Goal: Transaction & Acquisition: Purchase product/service

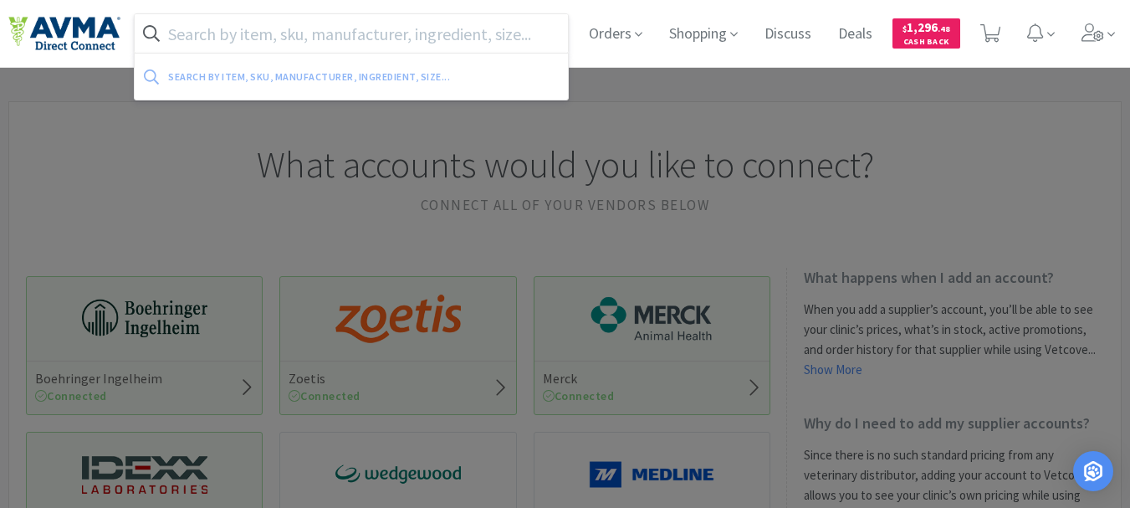
click at [314, 28] on input "text" at bounding box center [351, 33] width 433 height 38
paste input "032758"
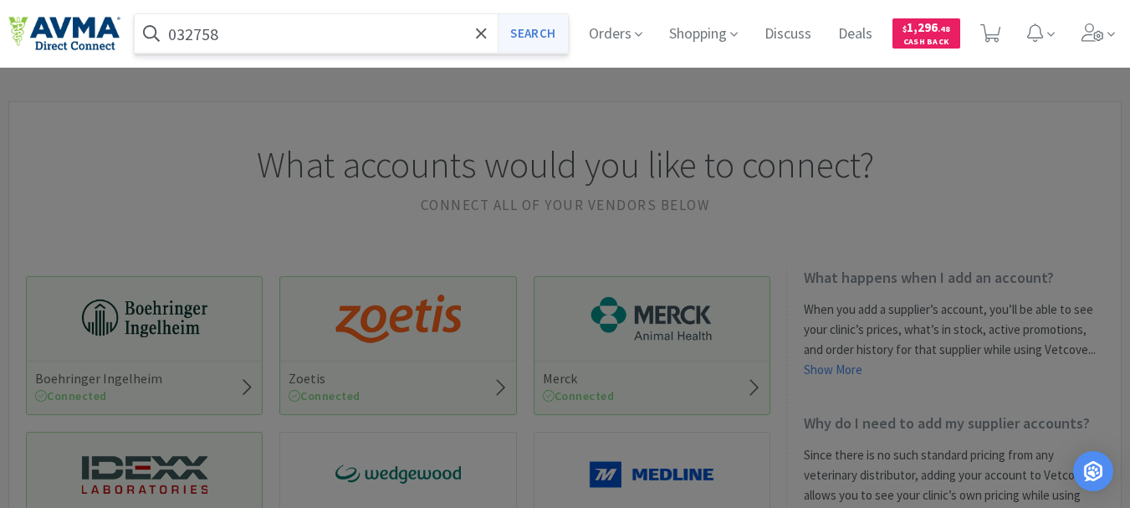
type input "032758"
click at [530, 29] on button "Search" at bounding box center [532, 33] width 69 height 38
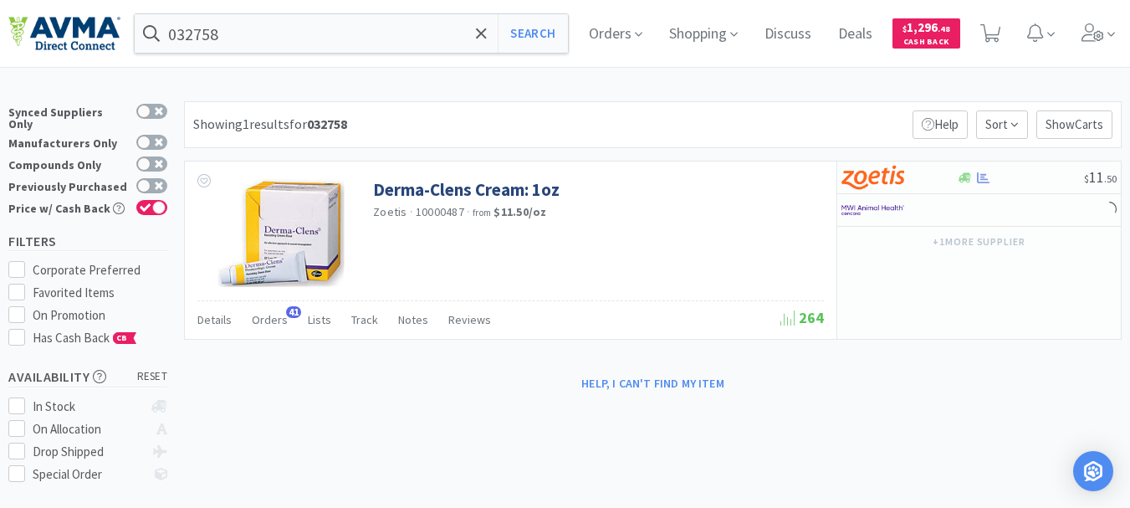
select select "1"
click at [260, 35] on input "032758" at bounding box center [351, 33] width 433 height 38
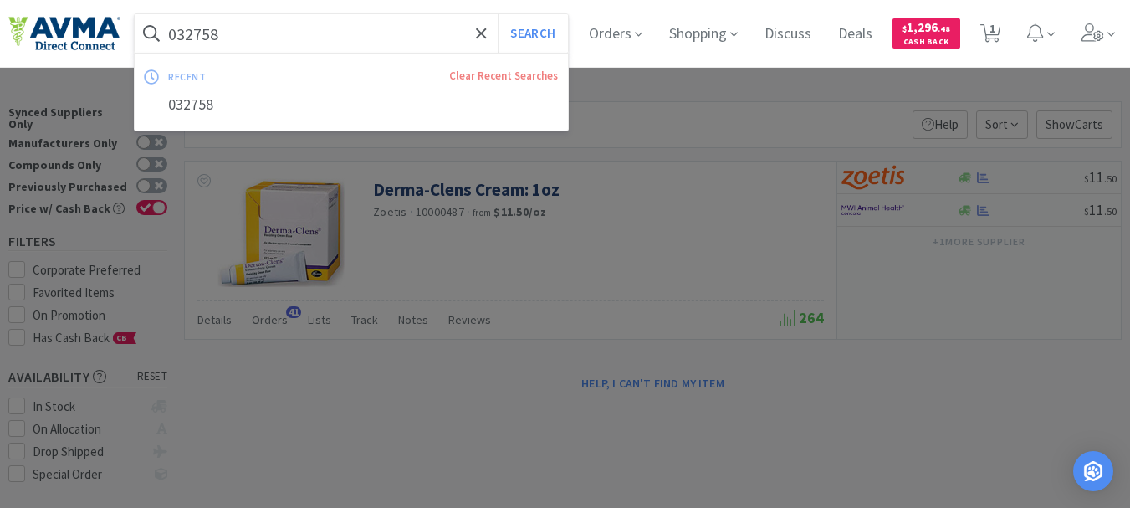
paste input "50123"
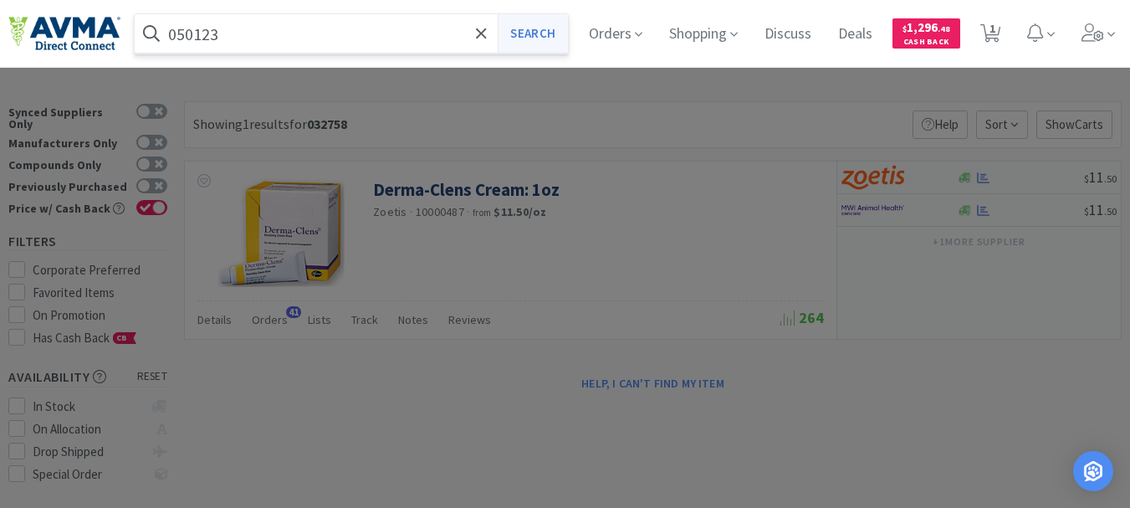
click at [524, 31] on button "Search" at bounding box center [532, 33] width 69 height 38
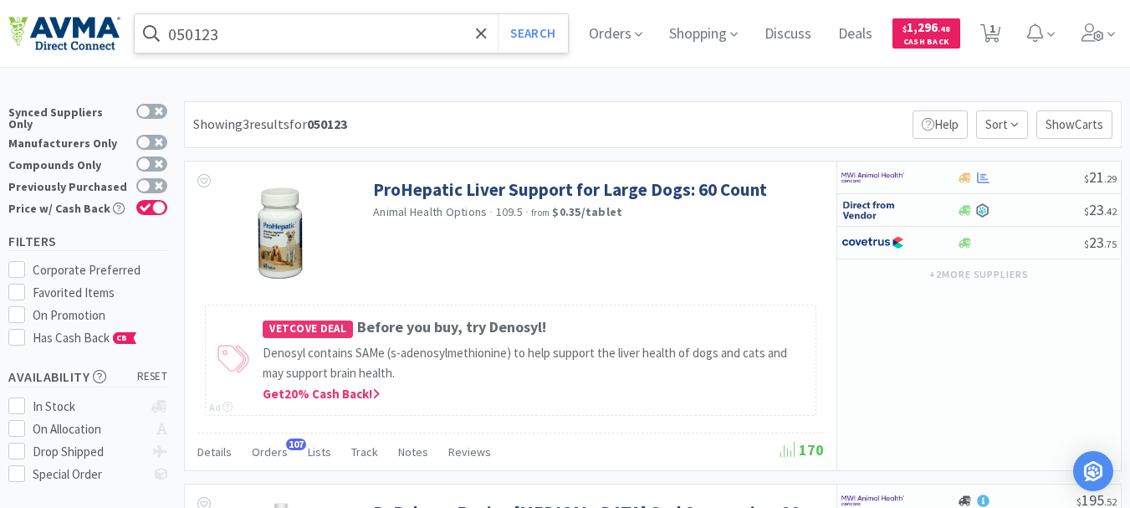
click at [312, 34] on input "050123" at bounding box center [351, 33] width 433 height 38
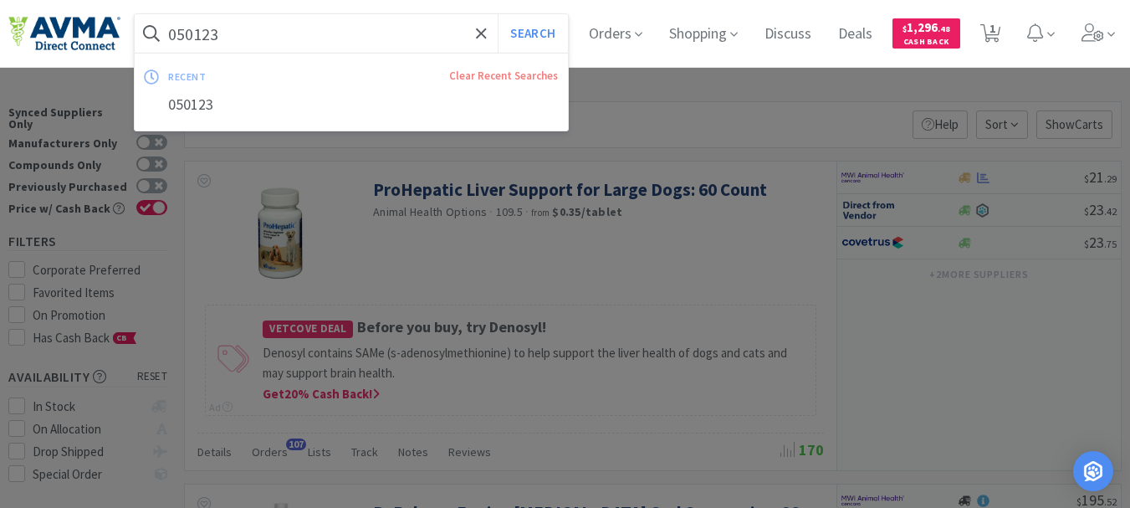
paste input "35862"
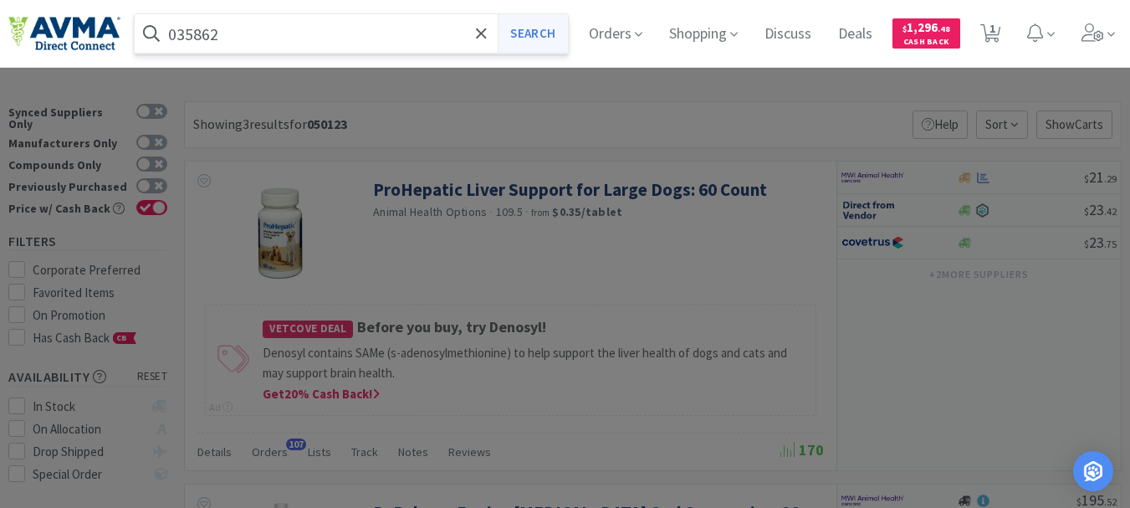
click at [556, 28] on button "Search" at bounding box center [532, 33] width 69 height 38
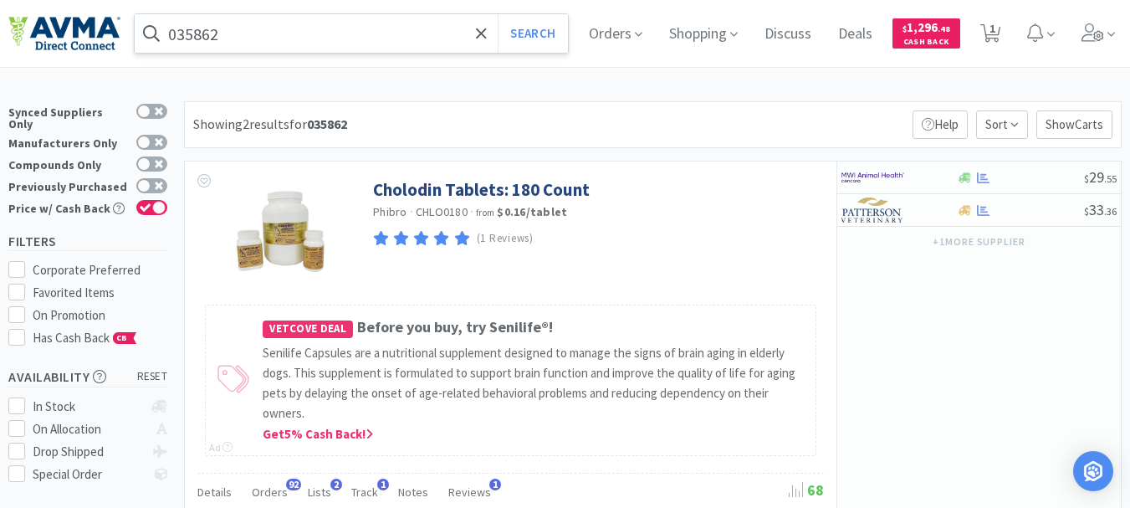
click at [286, 23] on input "035862" at bounding box center [351, 33] width 433 height 38
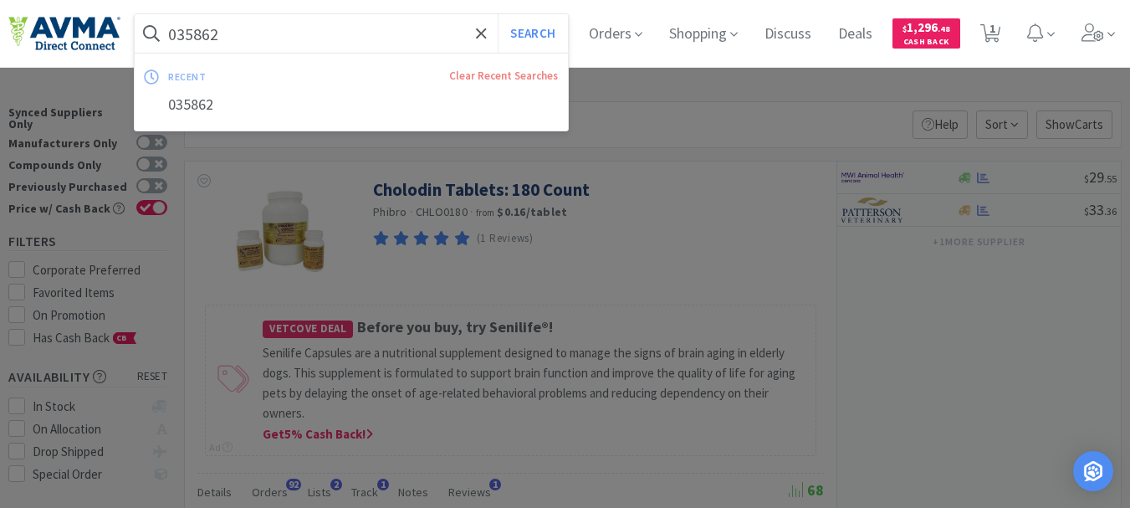
paste input "03976"
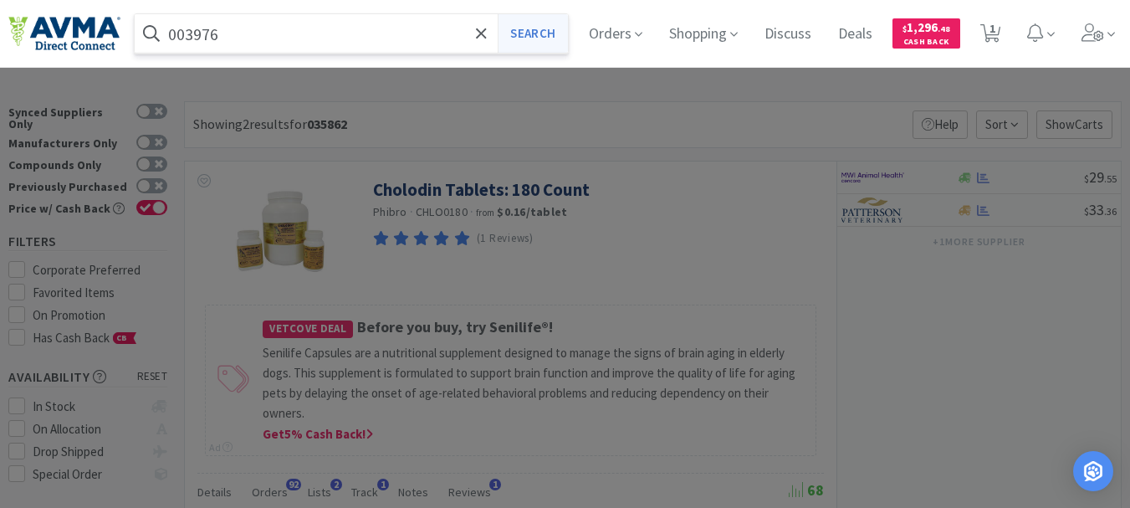
click at [530, 28] on button "Search" at bounding box center [532, 33] width 69 height 38
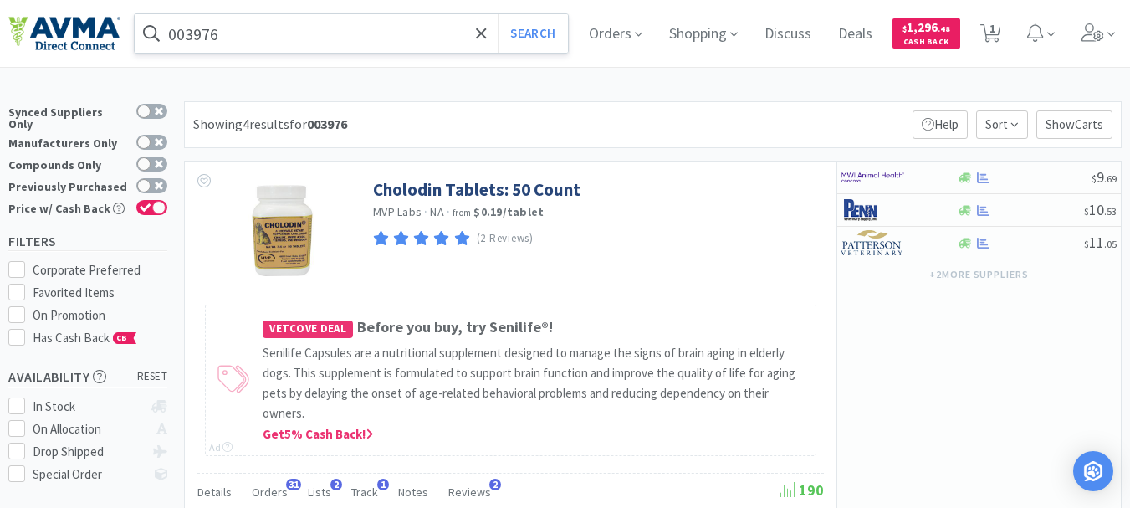
click at [240, 25] on input "003976" at bounding box center [351, 33] width 433 height 38
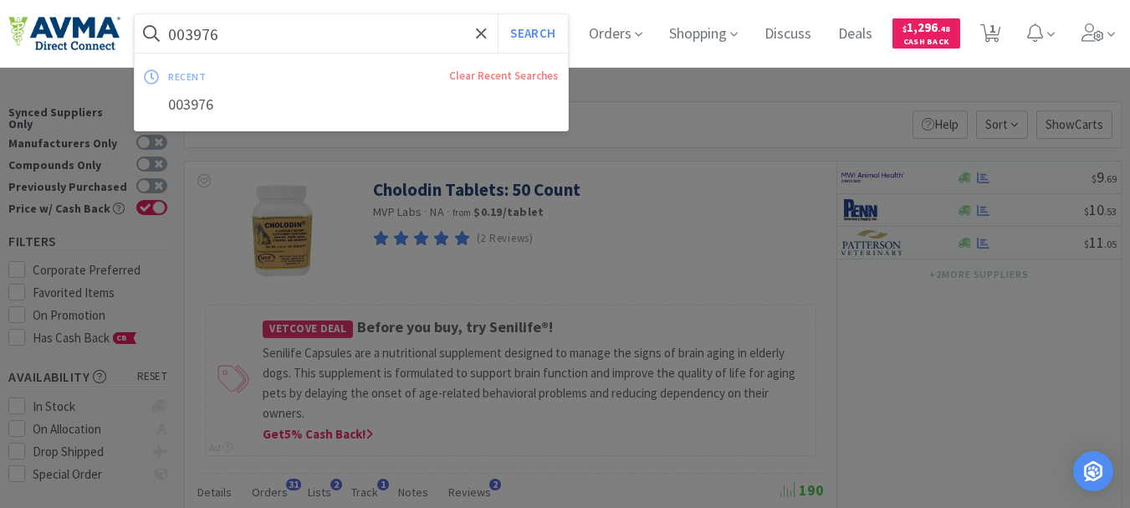
paste input "7745"
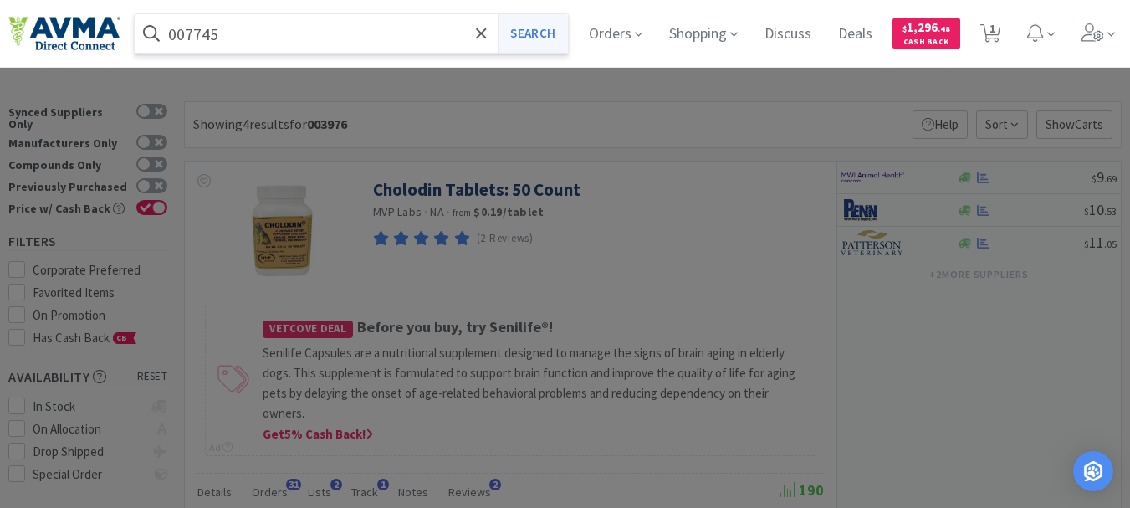
click at [543, 36] on button "Search" at bounding box center [532, 33] width 69 height 38
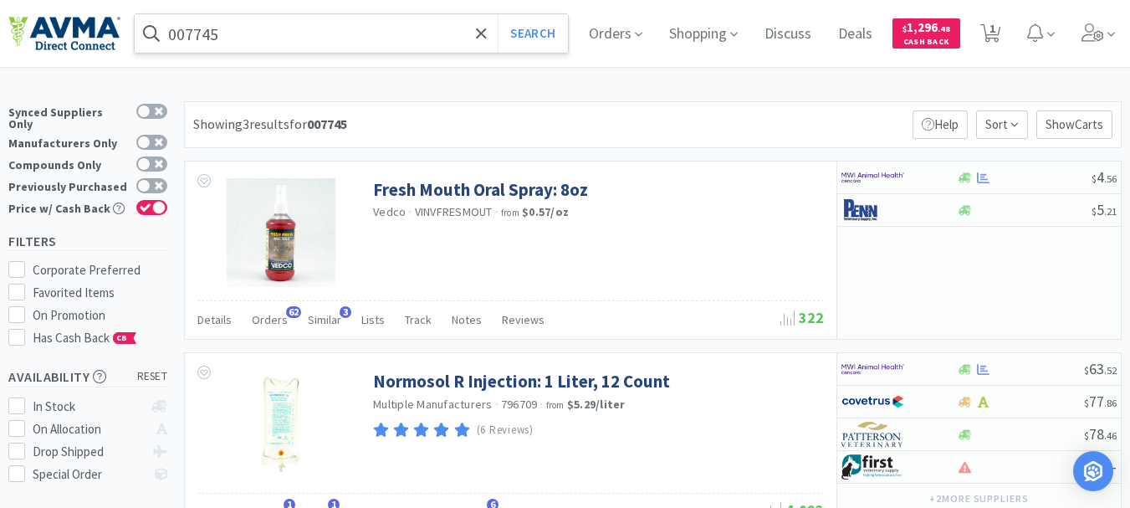
click at [282, 31] on input "007745" at bounding box center [351, 33] width 433 height 38
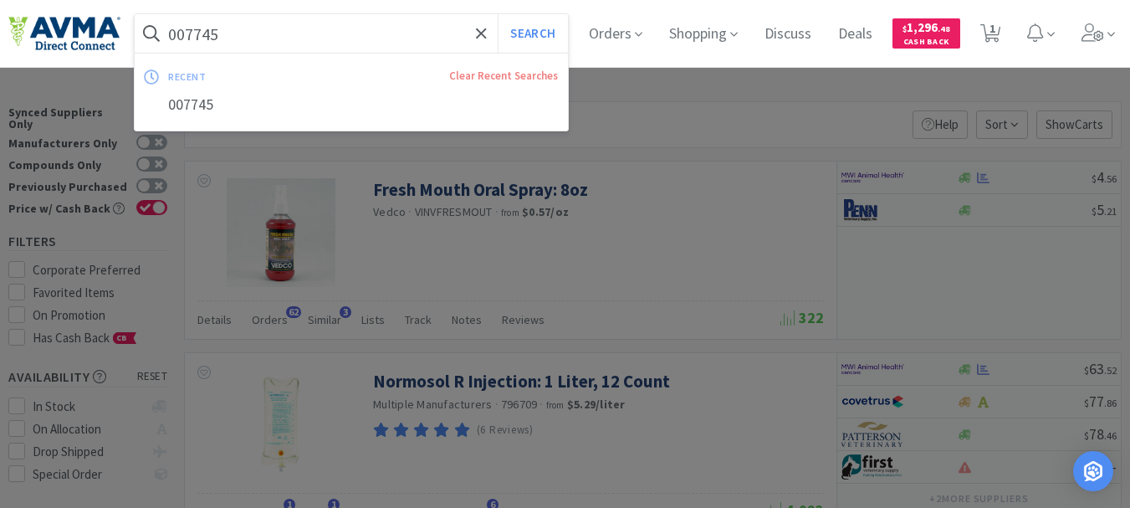
paste input "78666635"
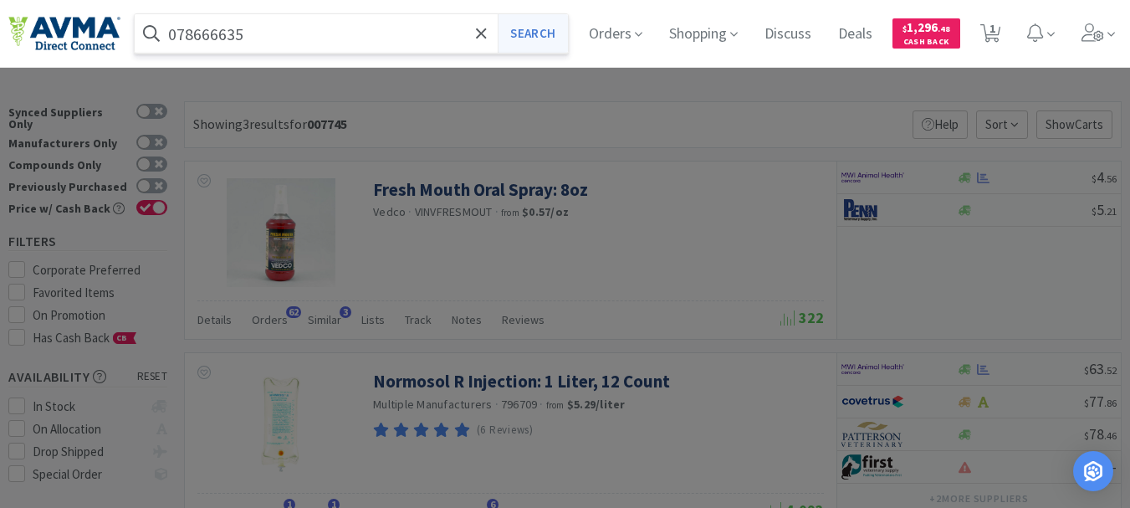
type input "078666635"
click at [541, 32] on button "Search" at bounding box center [532, 33] width 69 height 38
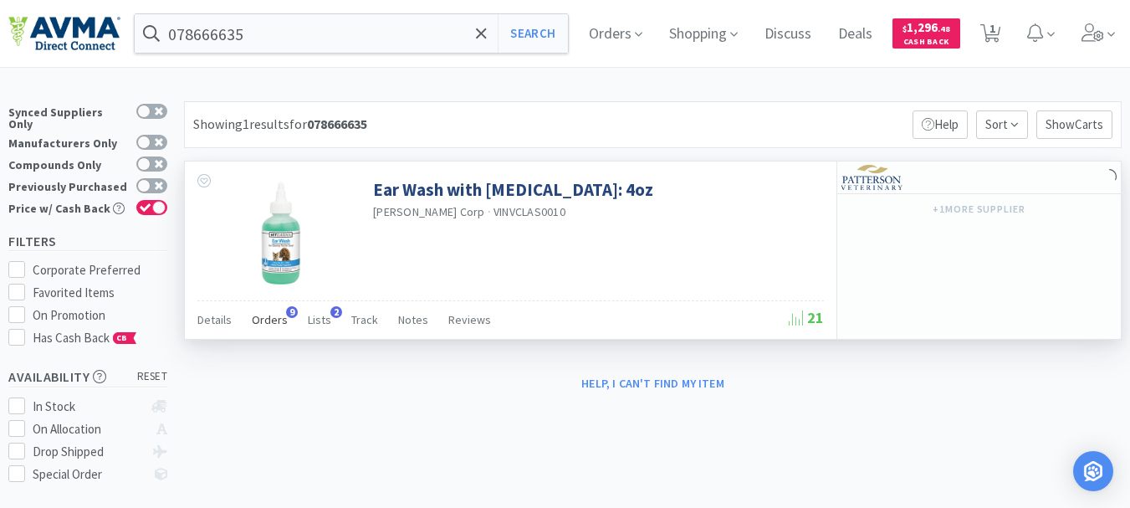
click at [282, 316] on span "Orders" at bounding box center [270, 319] width 36 height 15
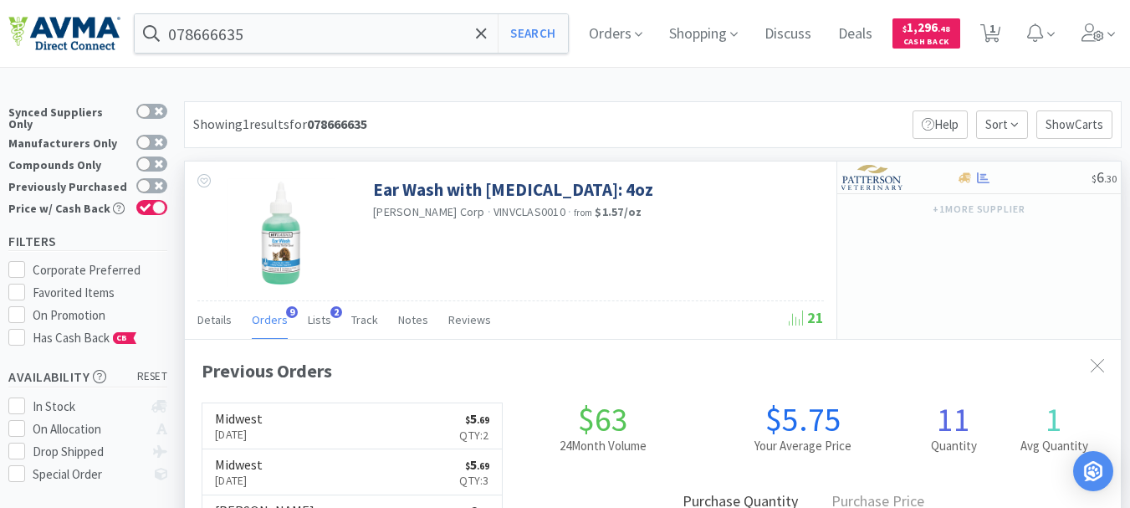
scroll to position [84, 0]
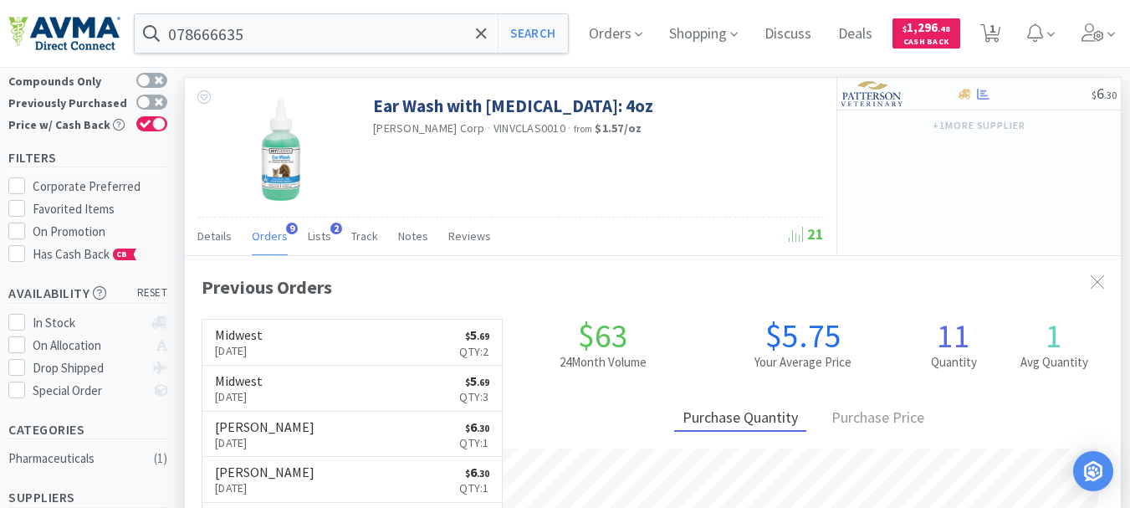
click at [274, 243] on span "Orders" at bounding box center [270, 235] width 36 height 15
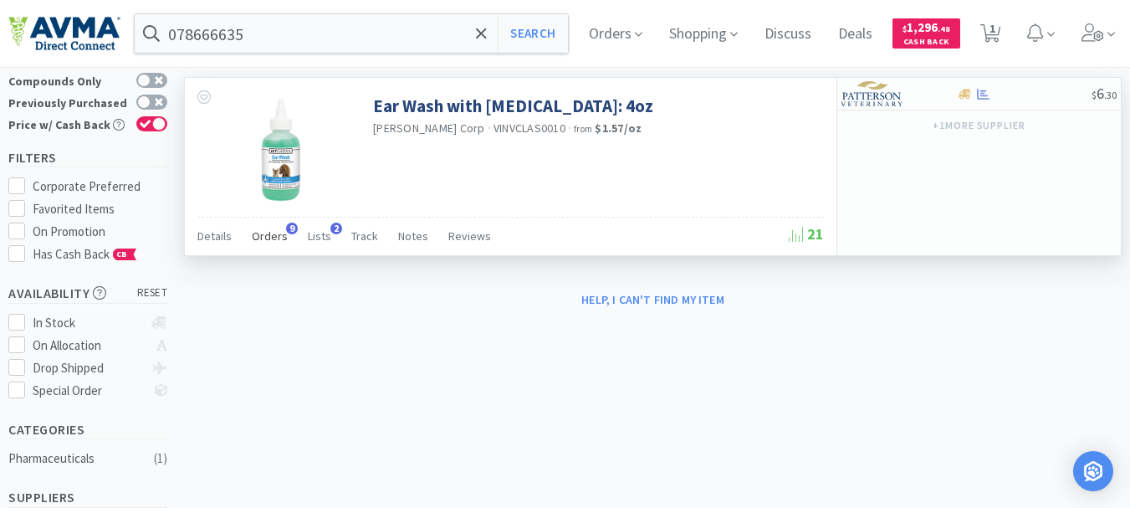
click at [279, 236] on span "Orders" at bounding box center [270, 235] width 36 height 15
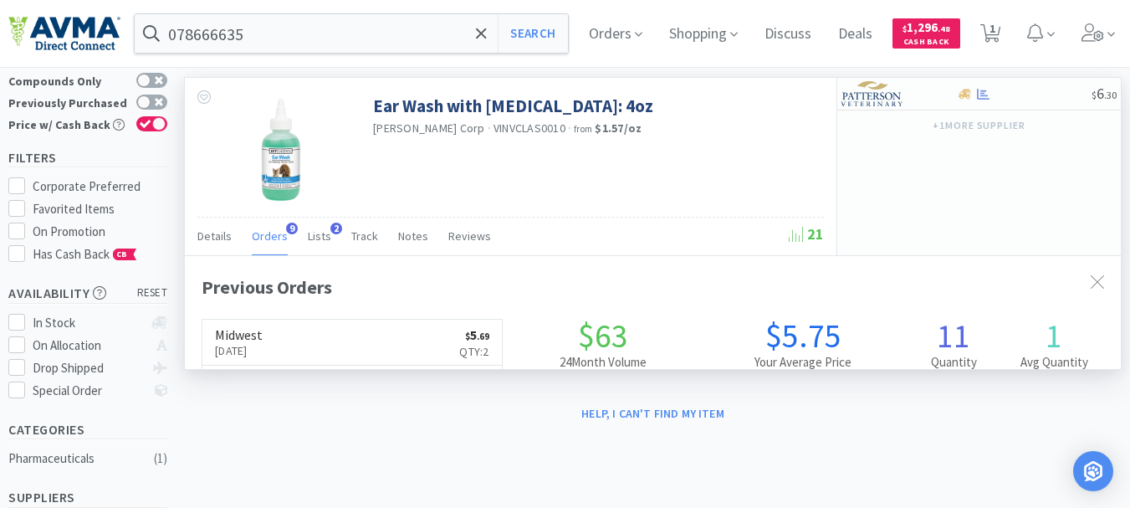
scroll to position [448, 936]
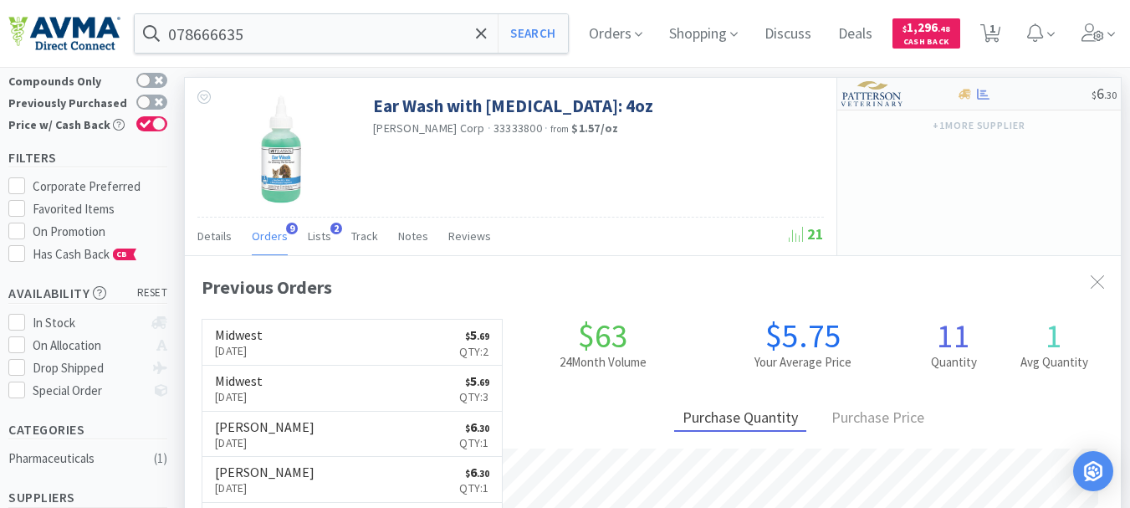
click at [858, 97] on img at bounding box center [873, 93] width 63 height 25
select select "1"
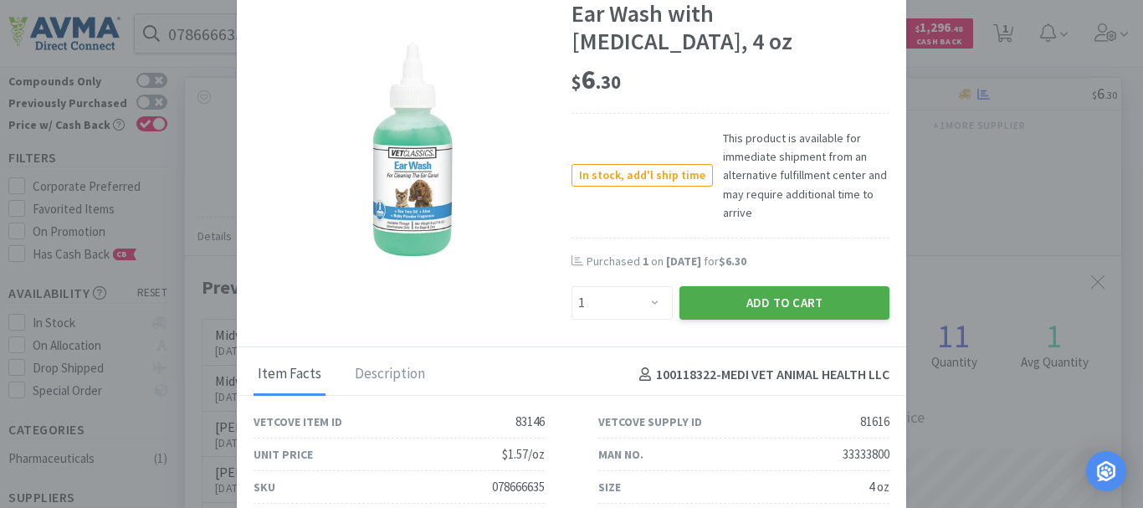
click at [785, 292] on button "Add to Cart" at bounding box center [784, 302] width 210 height 33
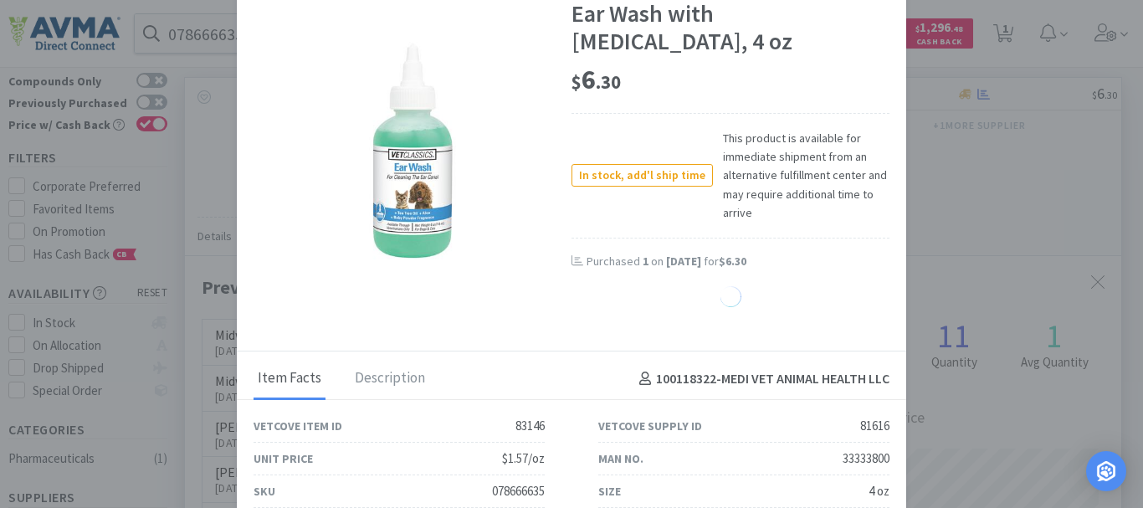
select select "1"
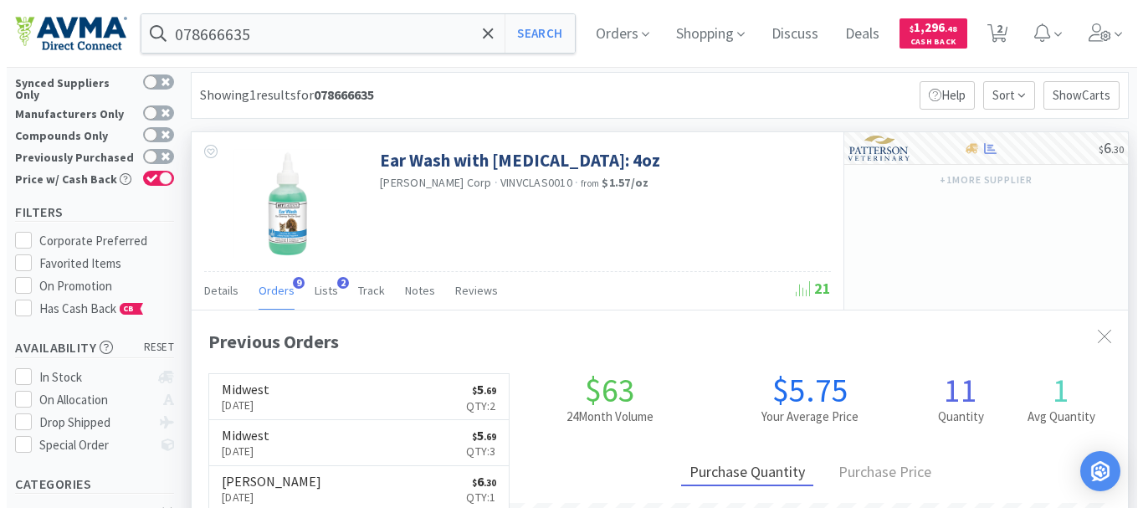
scroll to position [0, 0]
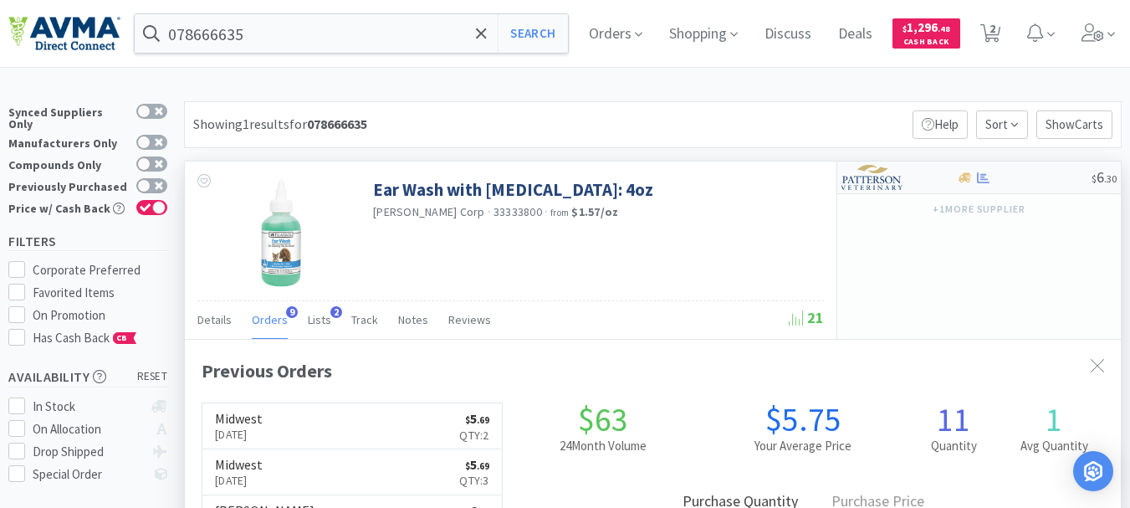
click at [892, 180] on img at bounding box center [873, 177] width 63 height 25
select select "1"
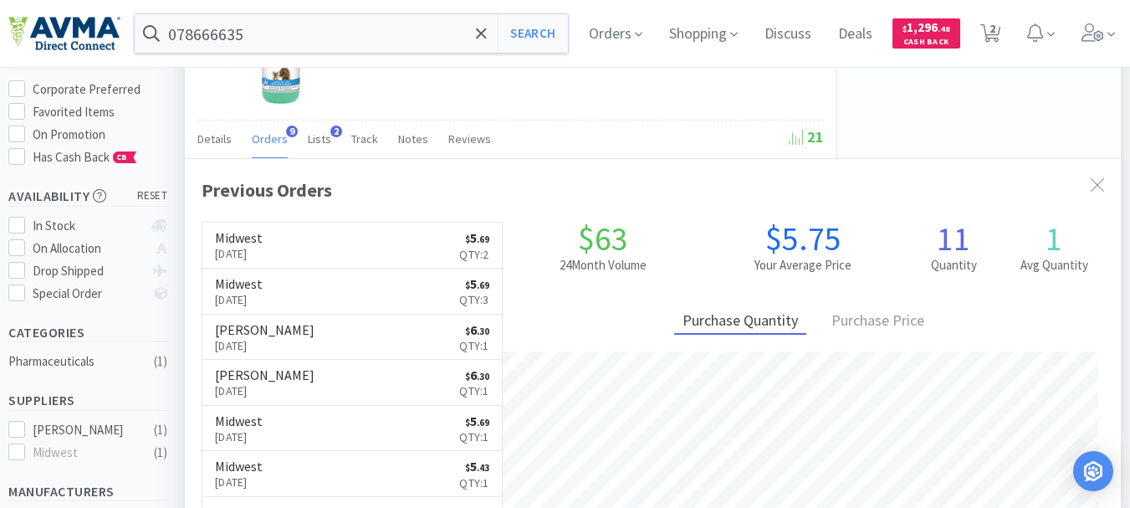
scroll to position [84, 0]
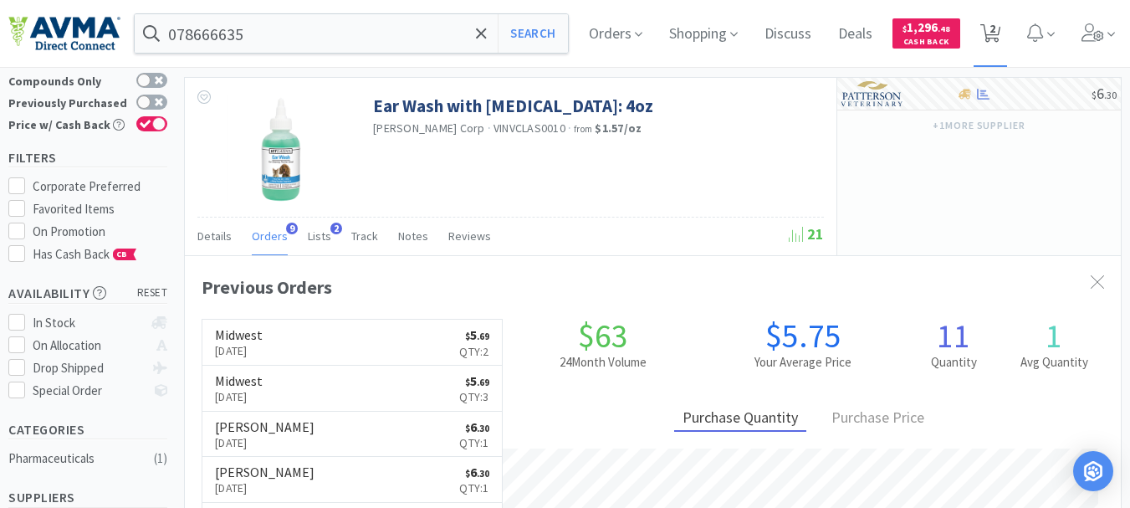
click at [1001, 29] on icon at bounding box center [991, 33] width 21 height 18
select select "1"
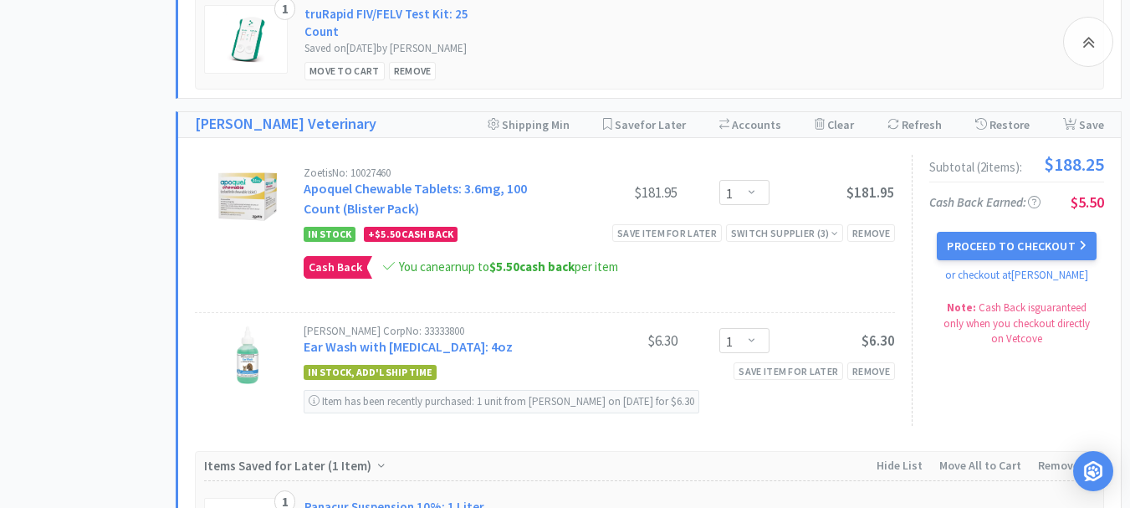
scroll to position [1088, 0]
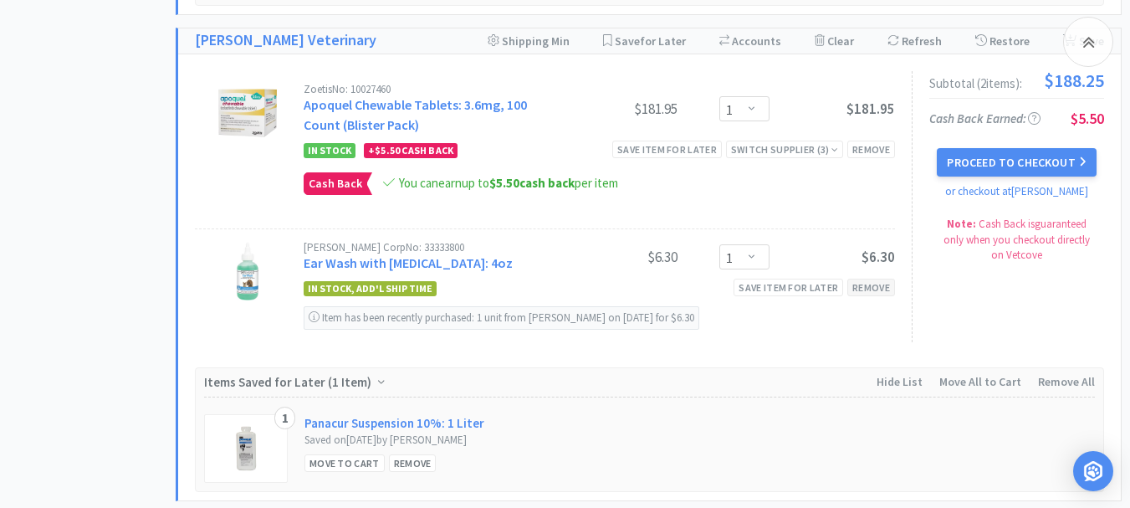
click at [873, 296] on div "Remove" at bounding box center [872, 288] width 48 height 18
